Goal: Information Seeking & Learning: Find contact information

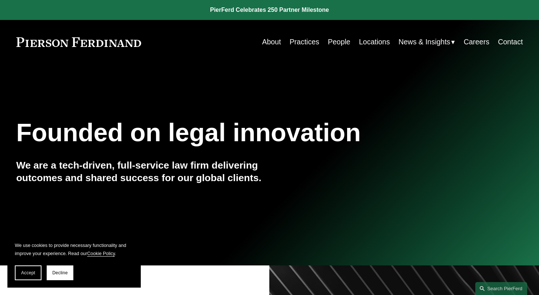
click at [500, 39] on link "Contact" at bounding box center [510, 42] width 25 height 14
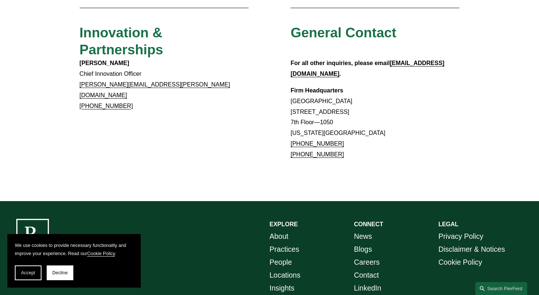
scroll to position [702, 0]
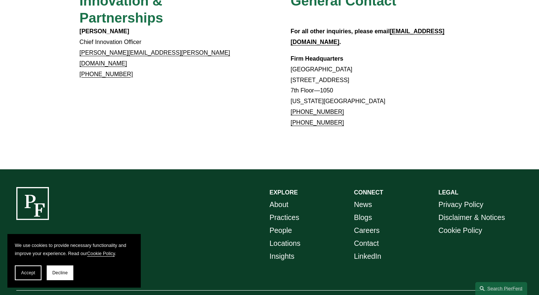
drag, startPoint x: 291, startPoint y: 37, endPoint x: 375, endPoint y: 48, distance: 85.1
click at [375, 54] on p "Firm Headquarters [GEOGRAPHIC_DATA] [STREET_ADDRESS][US_STATE] [PHONE_NUMBER] […" at bounding box center [374, 91] width 169 height 75
copy p "[GEOGRAPHIC_DATA] [STREET_ADDRESS]"
drag, startPoint x: 316, startPoint y: 68, endPoint x: 292, endPoint y: 72, distance: 24.3
click at [292, 72] on p "Firm Headquarters [GEOGRAPHIC_DATA] [STREET_ADDRESS][US_STATE] [PHONE_NUMBER] […" at bounding box center [374, 91] width 169 height 75
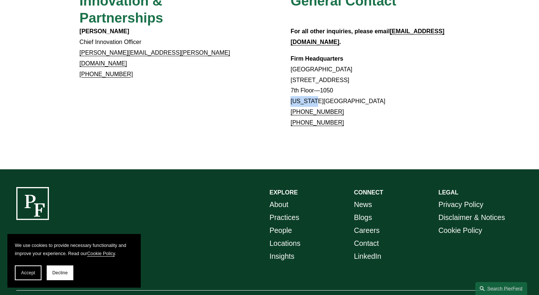
copy p "[US_STATE]"
click at [342, 68] on p "Firm Headquarters [GEOGRAPHIC_DATA] [STREET_ADDRESS][US_STATE] [PHONE_NUMBER] […" at bounding box center [374, 91] width 169 height 75
copy p "10020"
click at [349, 78] on p "Firm Headquarters [GEOGRAPHIC_DATA] [STREET_ADDRESS][US_STATE] [PHONE_NUMBER] […" at bounding box center [374, 91] width 169 height 75
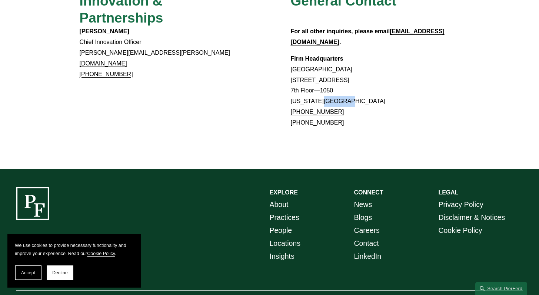
drag, startPoint x: 347, startPoint y: 67, endPoint x: 319, endPoint y: 70, distance: 28.0
click at [319, 70] on p "Firm Headquarters [GEOGRAPHIC_DATA] [STREET_ADDRESS][US_STATE] [PHONE_NUMBER] […" at bounding box center [374, 91] width 169 height 75
copy p "NY 10020"
drag, startPoint x: 338, startPoint y: 78, endPoint x: 328, endPoint y: 40, distance: 39.9
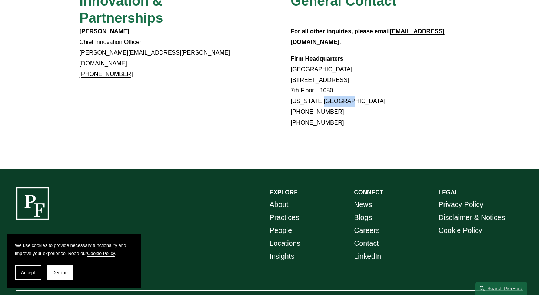
copy link "[PHONE_NUMBER]"
